Goal: Transaction & Acquisition: Purchase product/service

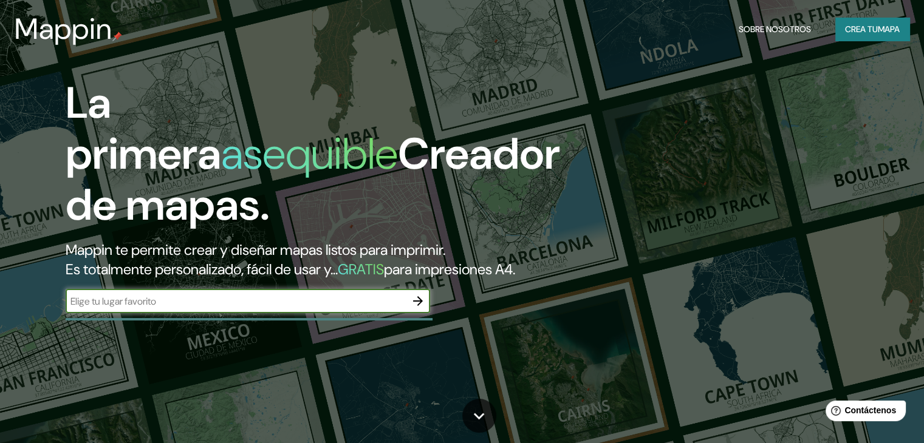
click at [139, 309] on input "text" at bounding box center [236, 302] width 340 height 14
click at [147, 309] on input "text" at bounding box center [236, 302] width 340 height 14
paste input "16.8756937231111, -99.90107764304607"
type input "16.8756937231111, -99.90107764304607"
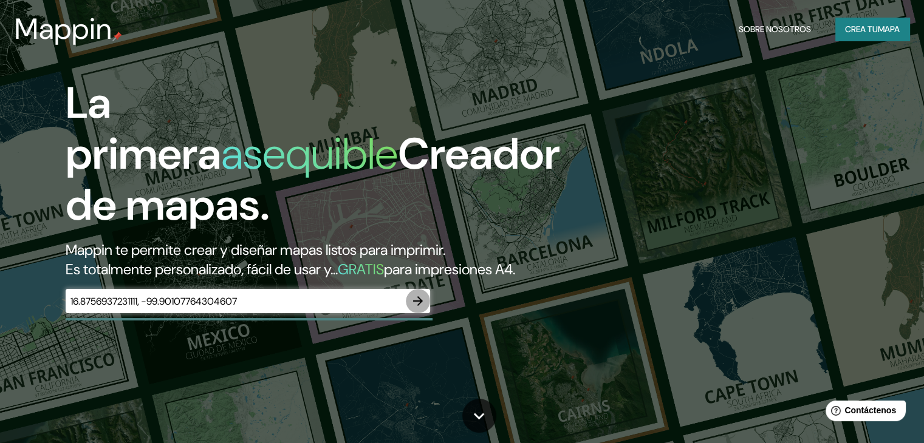
click at [421, 309] on icon "button" at bounding box center [418, 301] width 15 height 15
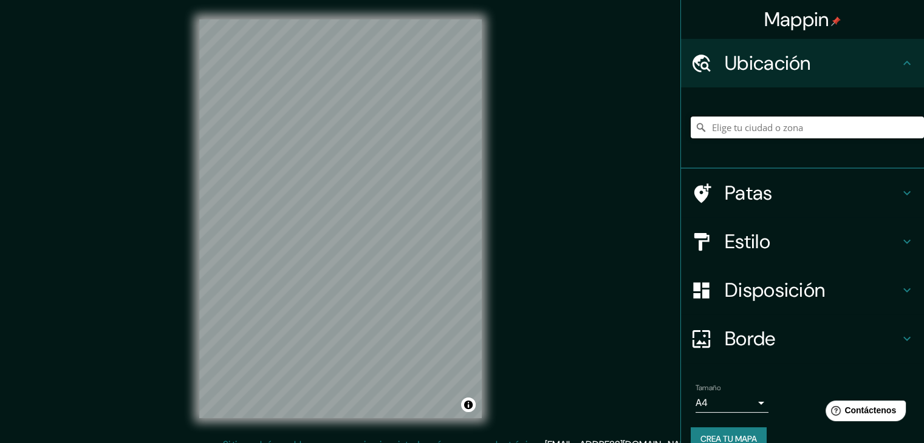
click at [714, 130] on input "Elige tu ciudad o zona" at bounding box center [807, 128] width 233 height 22
paste input "16.8756937231111, -99.90107764304607"
type input "16.8756937231111, -99.90107764304607"
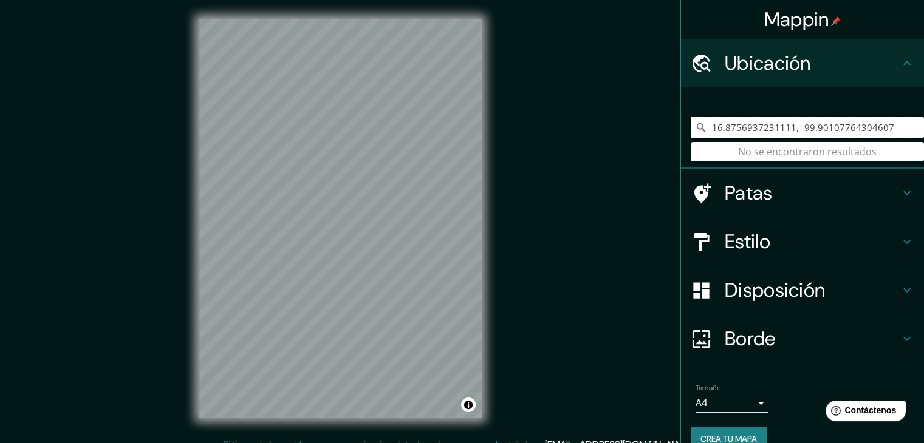
drag, startPoint x: 872, startPoint y: 132, endPoint x: 866, endPoint y: 131, distance: 6.8
click at [866, 131] on input "16.8756937231111, -99.90107764304607" at bounding box center [807, 128] width 233 height 22
drag, startPoint x: 883, startPoint y: 122, endPoint x: 700, endPoint y: 129, distance: 182.4
click at [700, 129] on input "16.8756937231111, -99.90107764304607" at bounding box center [807, 128] width 233 height 22
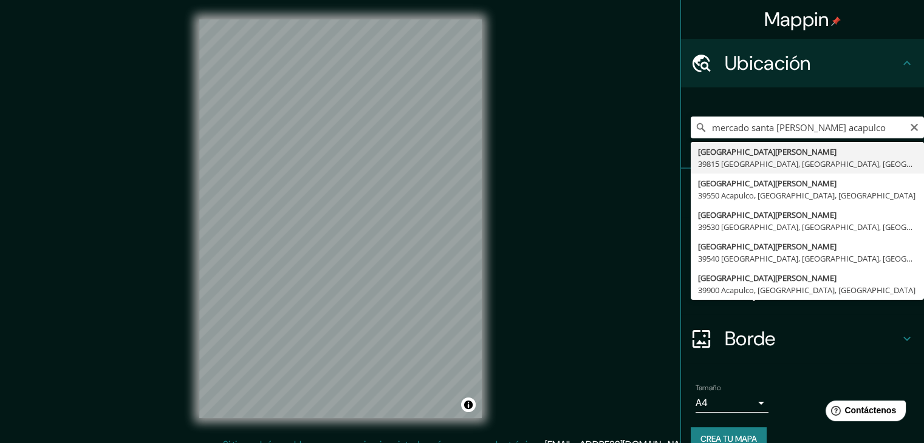
type input "[GEOGRAPHIC_DATA][PERSON_NAME], 39815 [GEOGRAPHIC_DATA], [GEOGRAPHIC_DATA], [GE…"
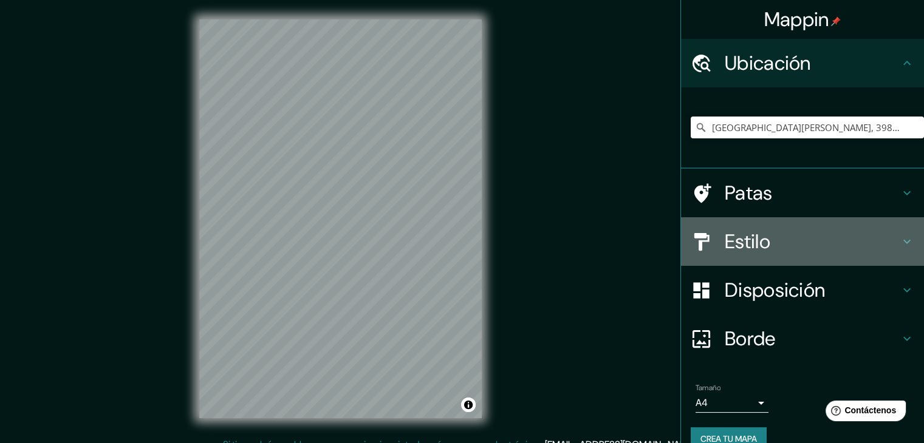
click at [727, 241] on font "Estilo" at bounding box center [748, 242] width 46 height 26
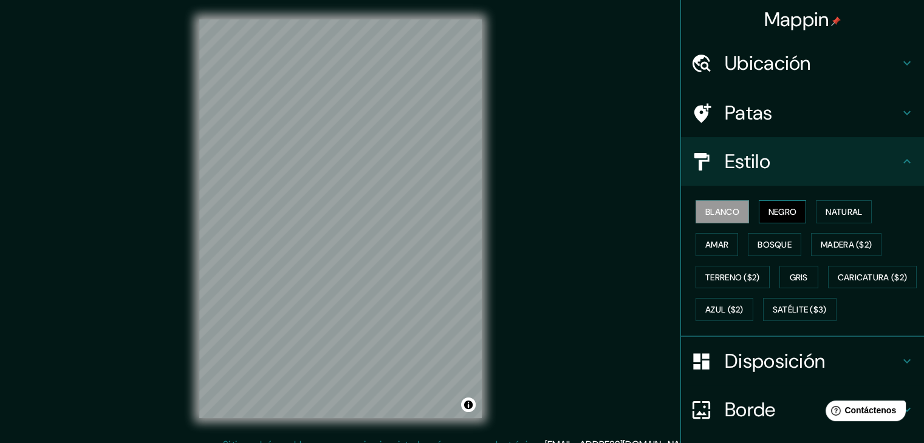
click at [769, 212] on font "Negro" at bounding box center [782, 212] width 29 height 11
click at [831, 213] on font "Natural" at bounding box center [844, 212] width 36 height 11
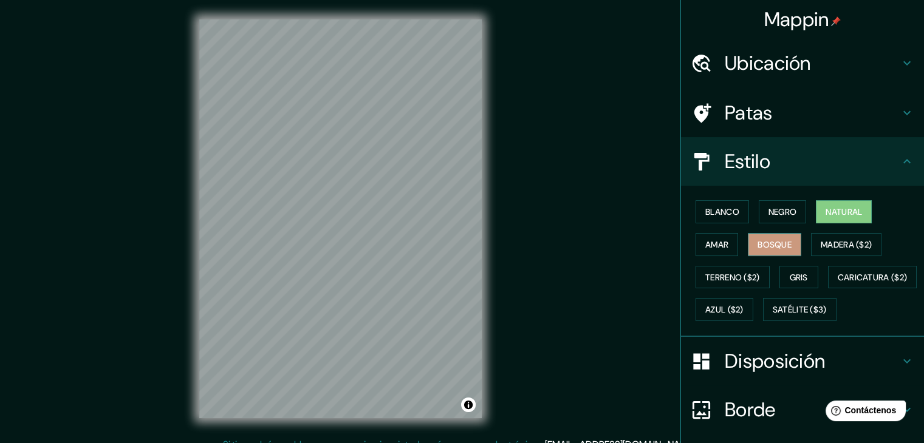
click at [768, 239] on font "Bosque" at bounding box center [775, 244] width 34 height 11
click at [707, 238] on font "Amar" at bounding box center [716, 245] width 23 height 16
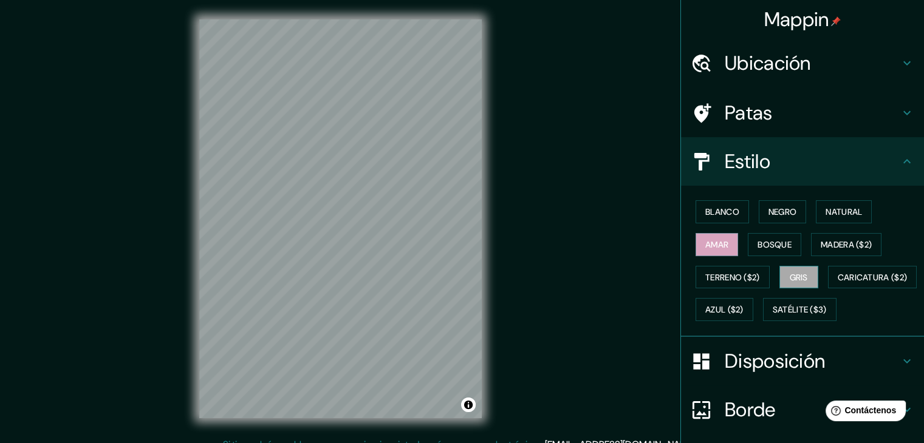
click at [790, 272] on font "Gris" at bounding box center [799, 277] width 18 height 11
click at [758, 73] on font "Ubicación" at bounding box center [768, 63] width 86 height 26
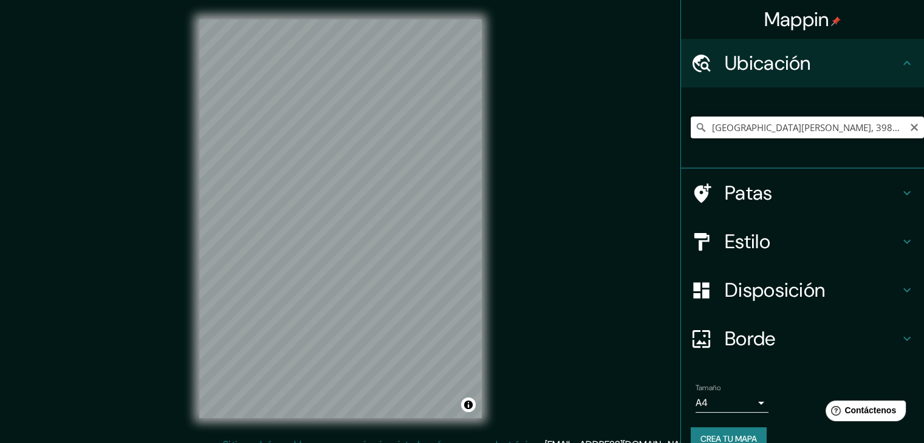
scroll to position [0, 27]
drag, startPoint x: 890, startPoint y: 121, endPoint x: 811, endPoint y: 124, distance: 79.0
click at [811, 124] on input "[GEOGRAPHIC_DATA][PERSON_NAME], 39815 [GEOGRAPHIC_DATA], [GEOGRAPHIC_DATA], [GE…" at bounding box center [807, 128] width 233 height 22
click at [811, 123] on input "[GEOGRAPHIC_DATA][PERSON_NAME], 39815 [GEOGRAPHIC_DATA], [GEOGRAPHIC_DATA], [GE…" at bounding box center [807, 128] width 233 height 22
drag, startPoint x: 909, startPoint y: 126, endPoint x: 863, endPoint y: 116, distance: 47.2
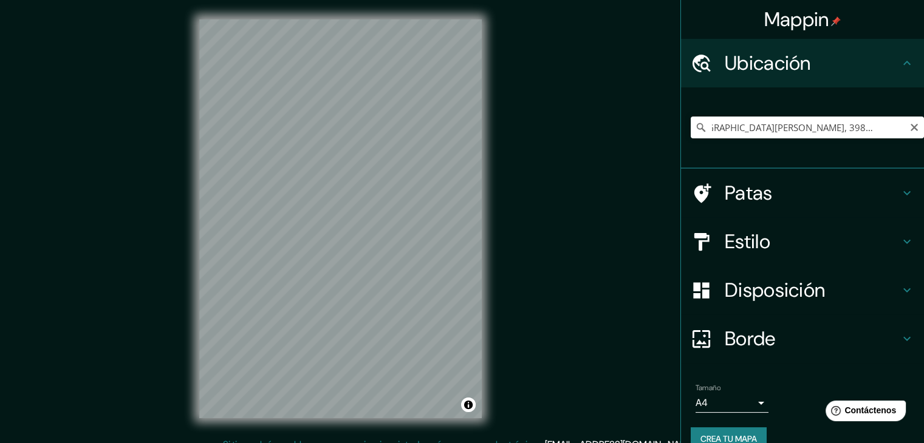
click at [909, 126] on icon "Claro" at bounding box center [914, 128] width 10 height 10
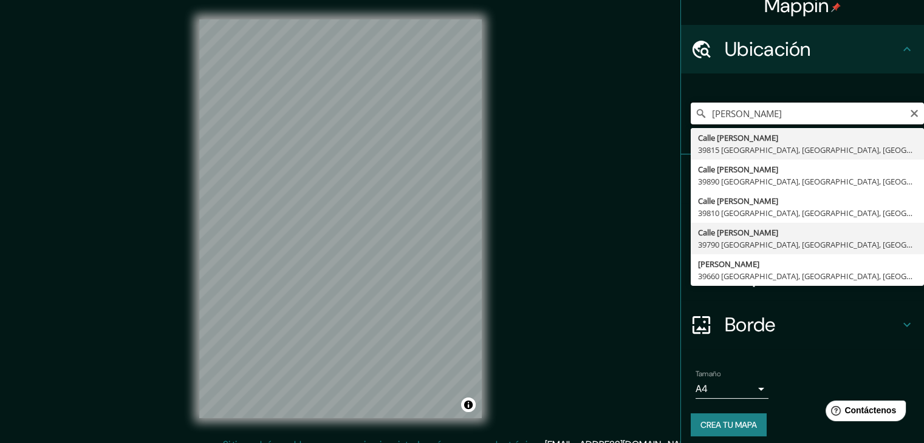
scroll to position [21, 0]
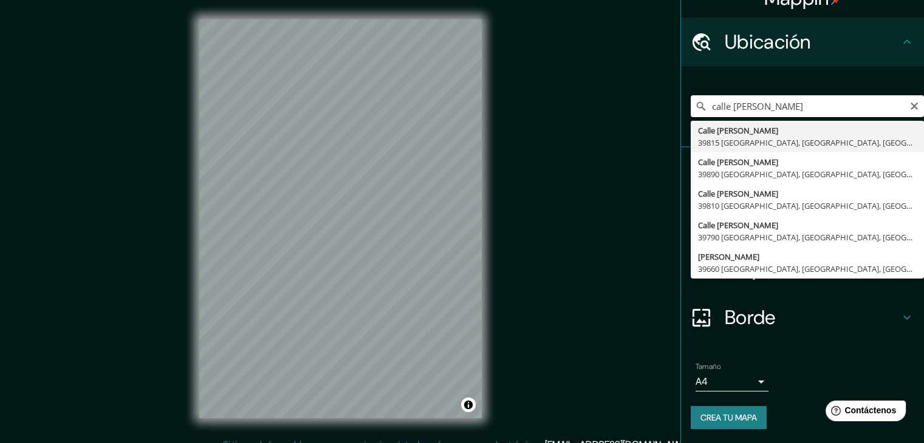
type input "calle [PERSON_NAME]"
click at [909, 108] on input "calle [PERSON_NAME]" at bounding box center [807, 106] width 233 height 22
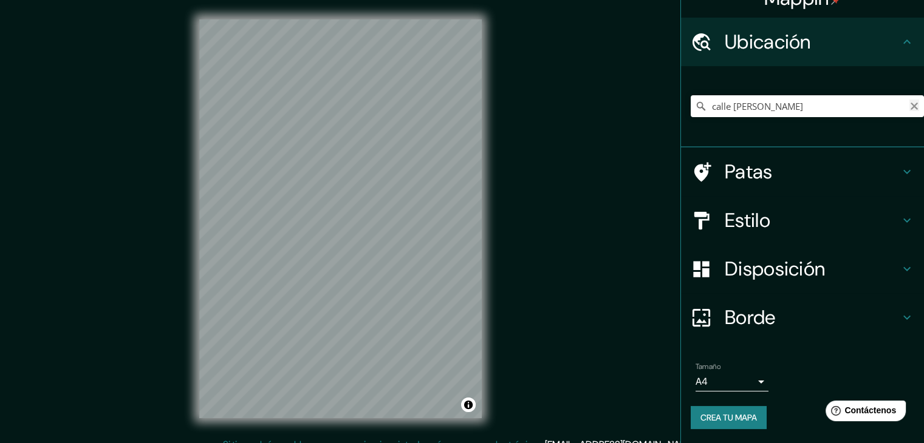
click at [909, 108] on icon "Claro" at bounding box center [914, 106] width 10 height 10
paste input "[PERSON_NAME], [GEOGRAPHIC_DATA][PERSON_NAME][GEOGRAPHIC_DATA], 39530 [GEOGRAPH…"
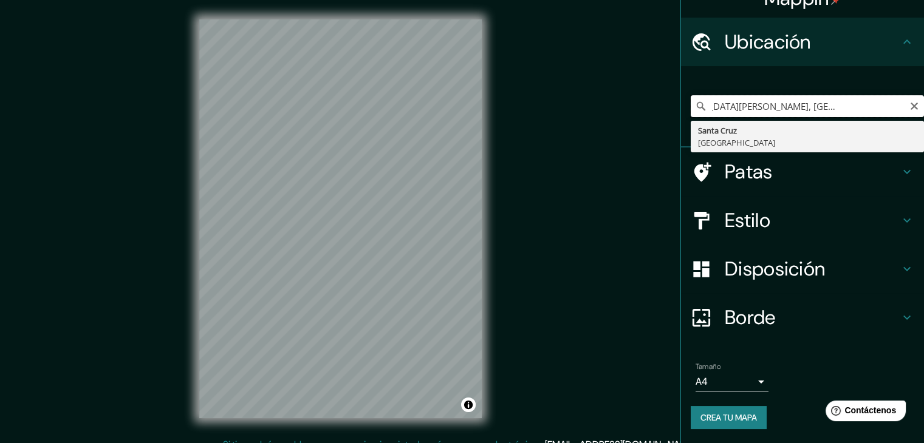
scroll to position [0, 0]
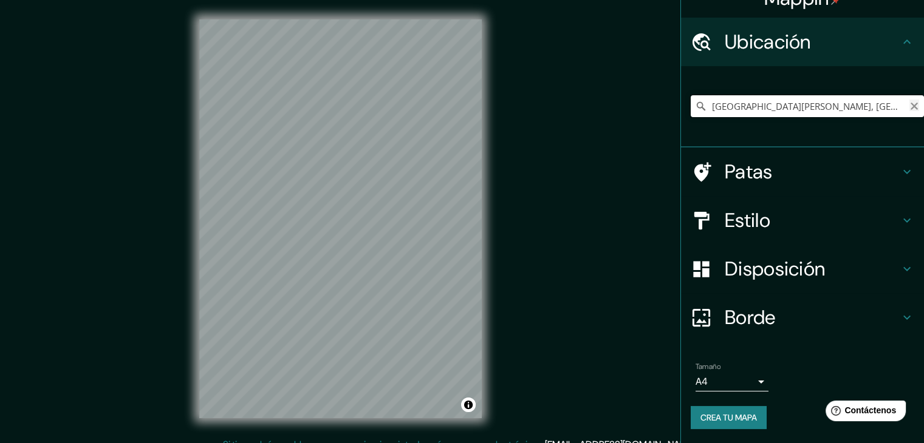
type input "[GEOGRAPHIC_DATA][PERSON_NAME], [GEOGRAPHIC_DATA]"
click at [909, 103] on icon "Claro" at bounding box center [914, 106] width 10 height 10
paste input "[PERSON_NAME], [GEOGRAPHIC_DATA][PERSON_NAME][GEOGRAPHIC_DATA], 39530 [GEOGRAPH…"
type input "[GEOGRAPHIC_DATA][PERSON_NAME], [GEOGRAPHIC_DATA]"
click at [909, 106] on icon "Claro" at bounding box center [914, 106] width 10 height 10
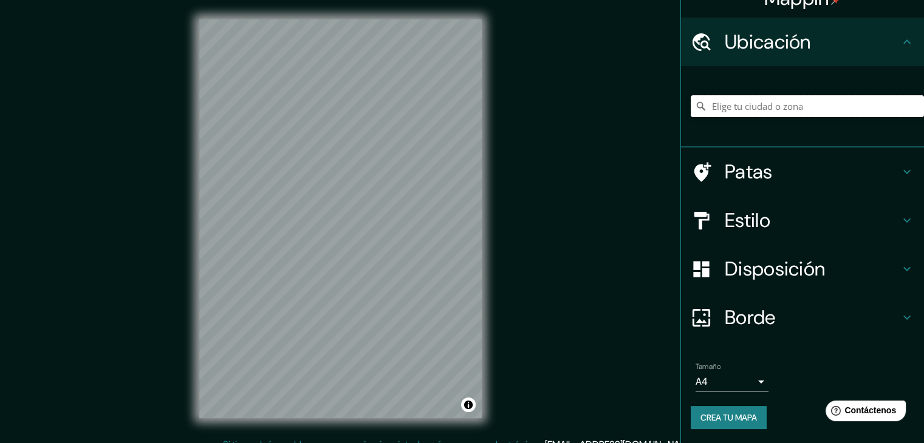
click at [767, 110] on input "Elige tu ciudad o zona" at bounding box center [807, 106] width 233 height 22
type input "d"
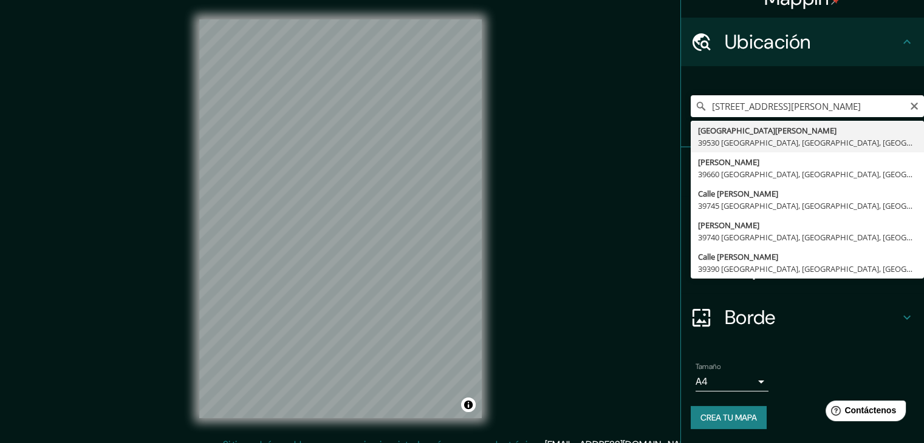
type input "[STREET_ADDRESS][PERSON_NAME]"
